Goal: Information Seeking & Learning: Learn about a topic

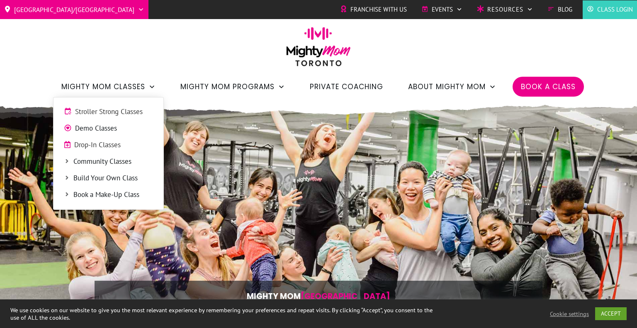
click at [100, 149] on span "Drop-In Classes" at bounding box center [113, 145] width 79 height 11
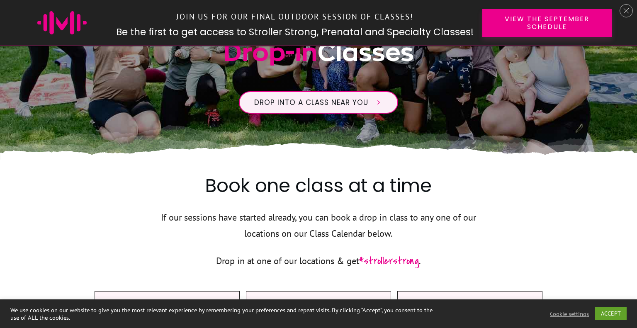
scroll to position [60, 0]
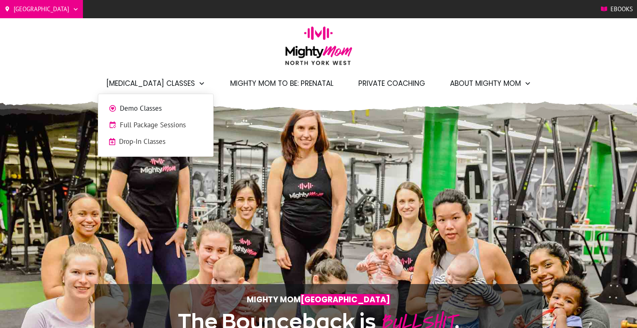
click at [157, 107] on span "Demo Classes" at bounding box center [161, 108] width 83 height 11
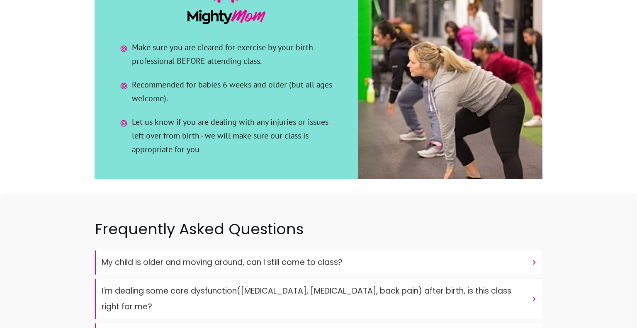
scroll to position [1328, 0]
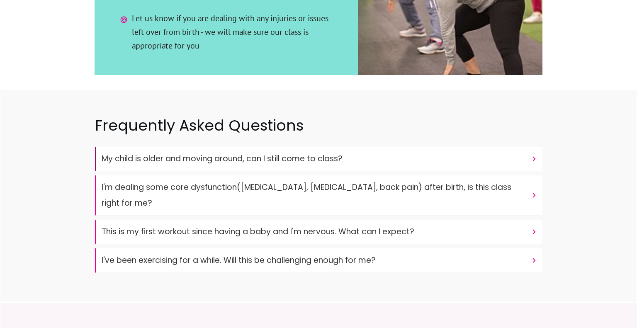
click at [186, 151] on h4 "My child is older and moving around, can I still come to class?" at bounding box center [315, 159] width 426 height 16
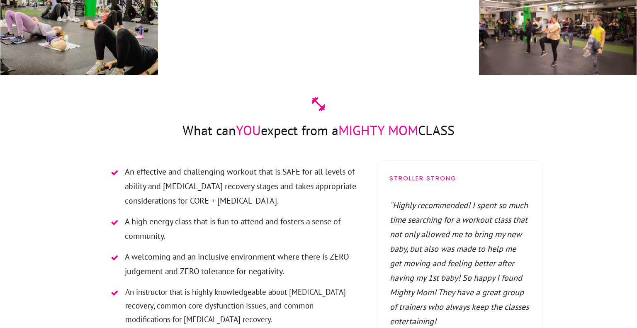
scroll to position [2059, 0]
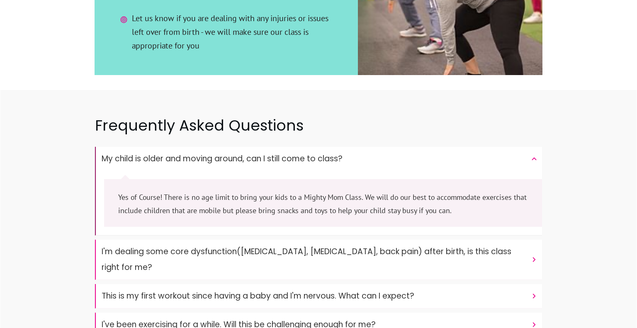
click at [184, 153] on font "My child is older and moving around, can I still come to class?" at bounding box center [222, 158] width 241 height 11
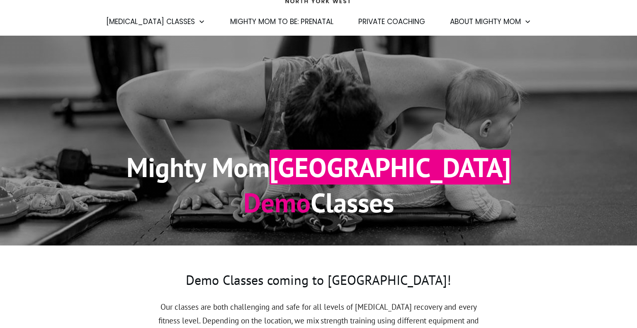
scroll to position [0, 0]
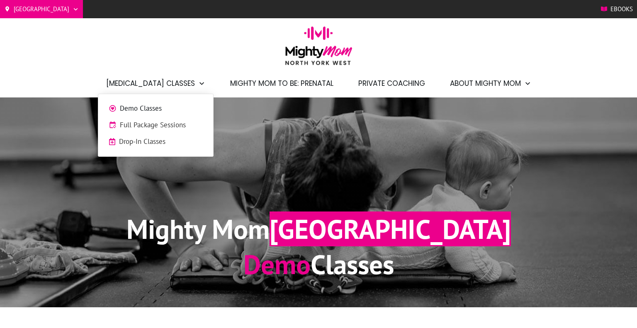
click at [144, 128] on span "Full Package Sessions" at bounding box center [161, 125] width 83 height 11
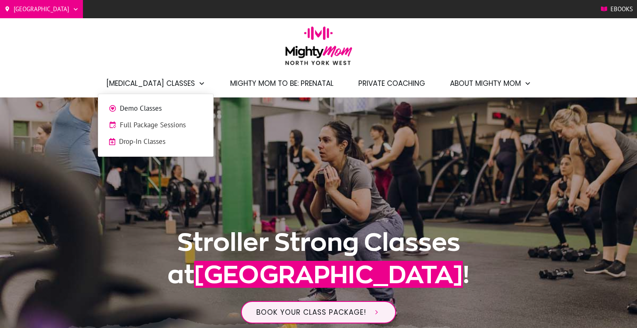
click at [148, 139] on span "Drop-In Classes" at bounding box center [161, 142] width 84 height 11
